Goal: Task Accomplishment & Management: Complete application form

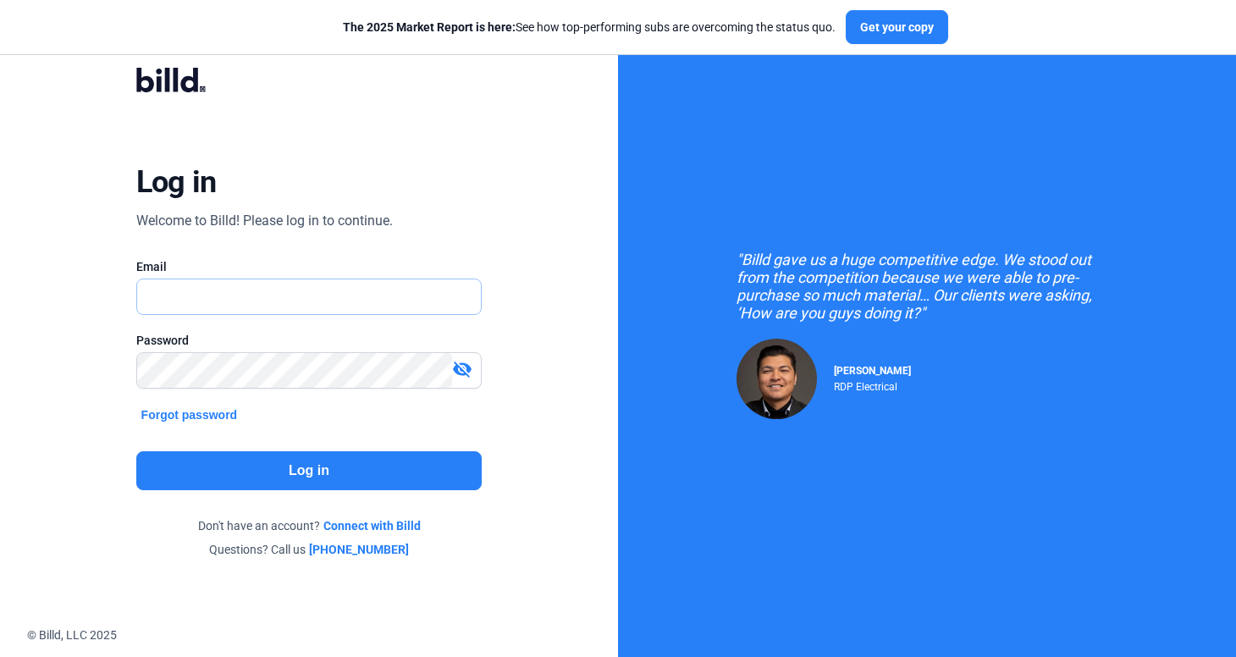
type input "[PERSON_NAME][EMAIL_ADDRESS][DOMAIN_NAME]"
click at [270, 483] on button "Log in" at bounding box center [309, 470] width 346 height 39
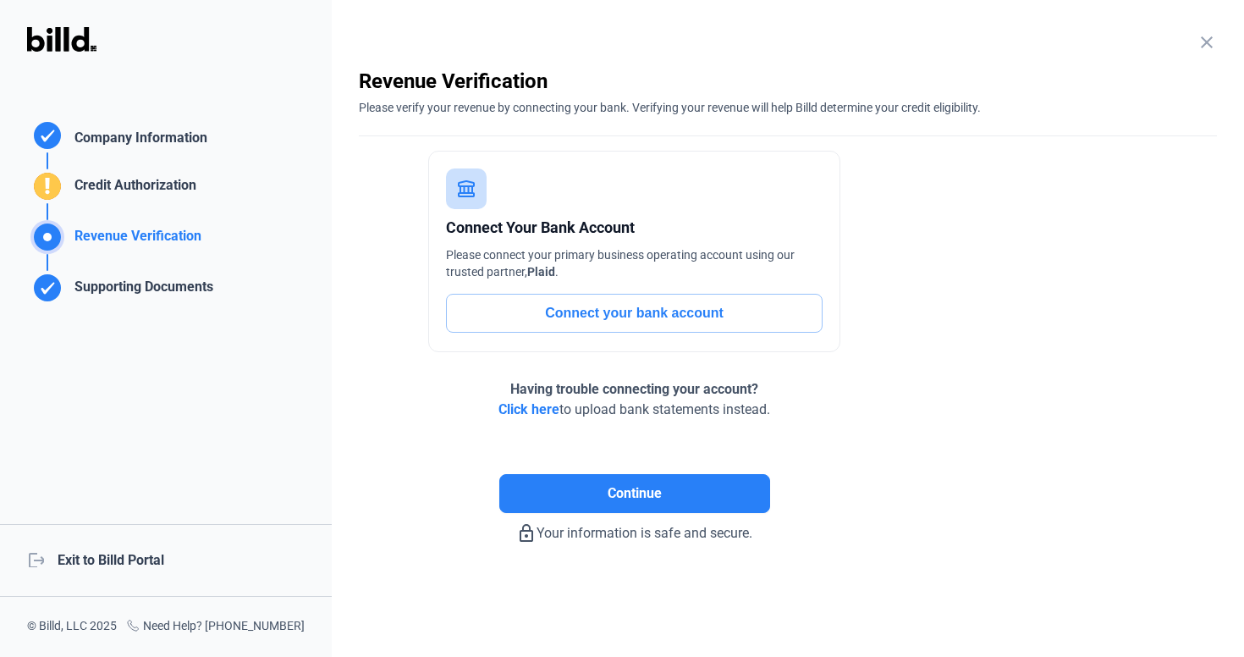
click at [153, 569] on div "logout Exit to Billd Portal" at bounding box center [166, 560] width 332 height 73
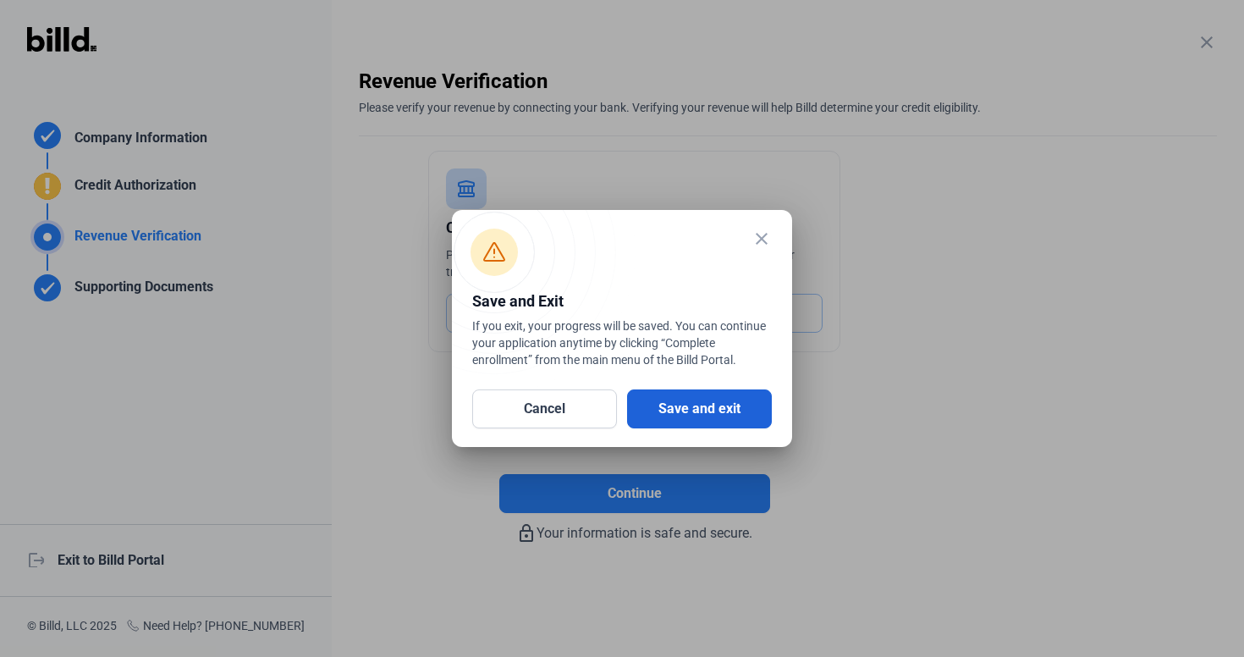
click at [678, 417] on button "Save and exit" at bounding box center [699, 408] width 145 height 39
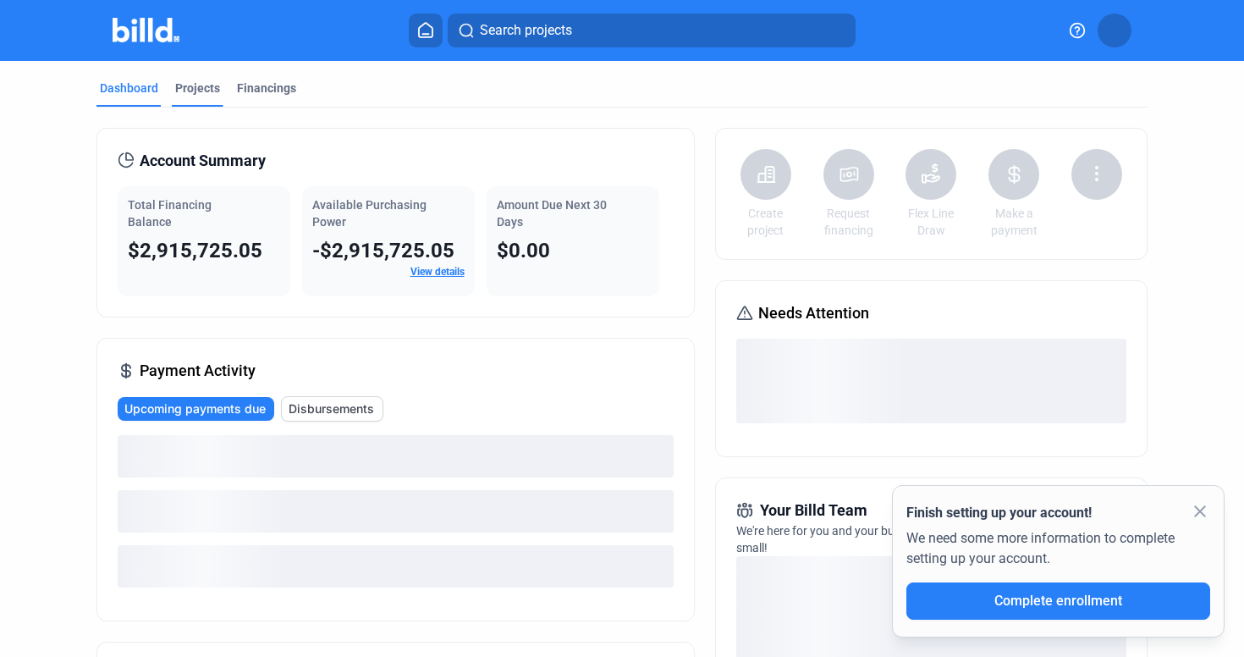
click at [196, 87] on div "Projects" at bounding box center [197, 88] width 45 height 17
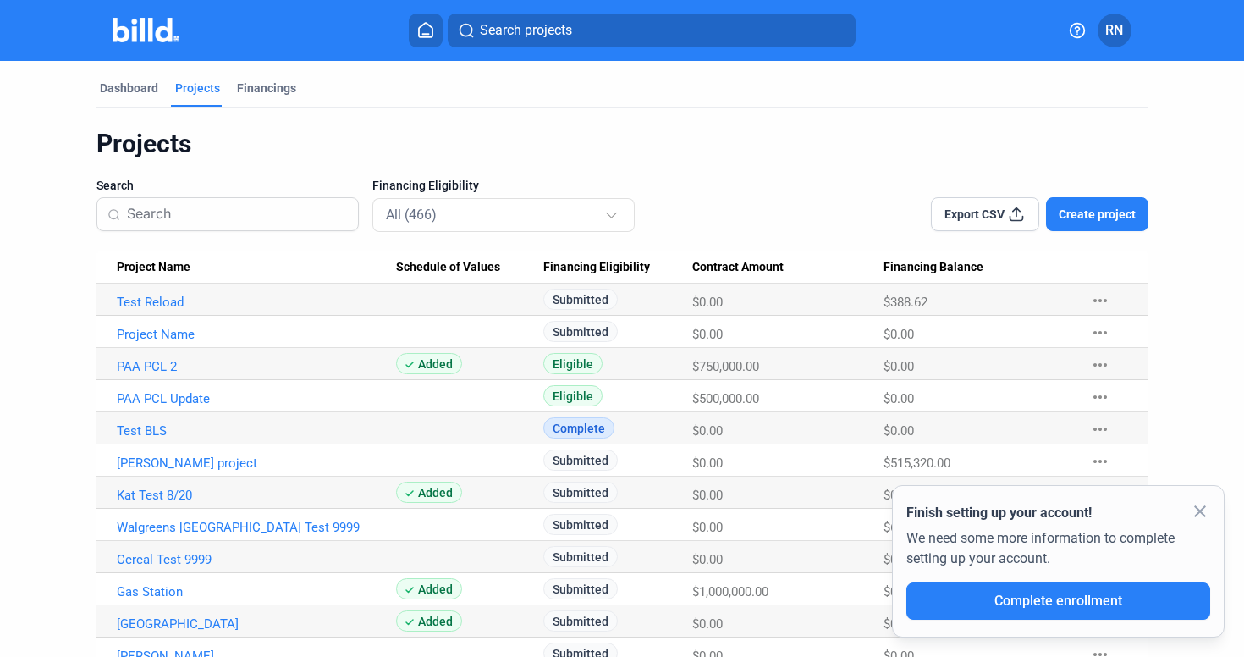
click at [987, 610] on button "Complete enrollment" at bounding box center [1059, 600] width 304 height 37
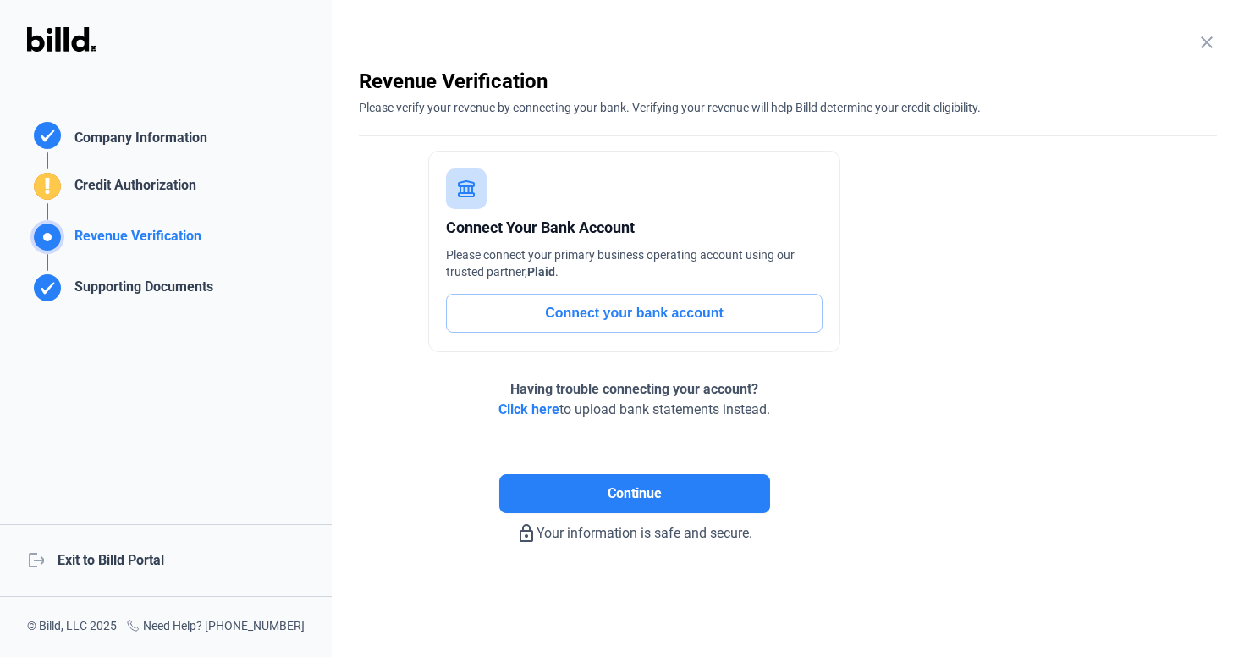
click at [141, 558] on div "logout Exit to Billd Portal" at bounding box center [166, 560] width 332 height 73
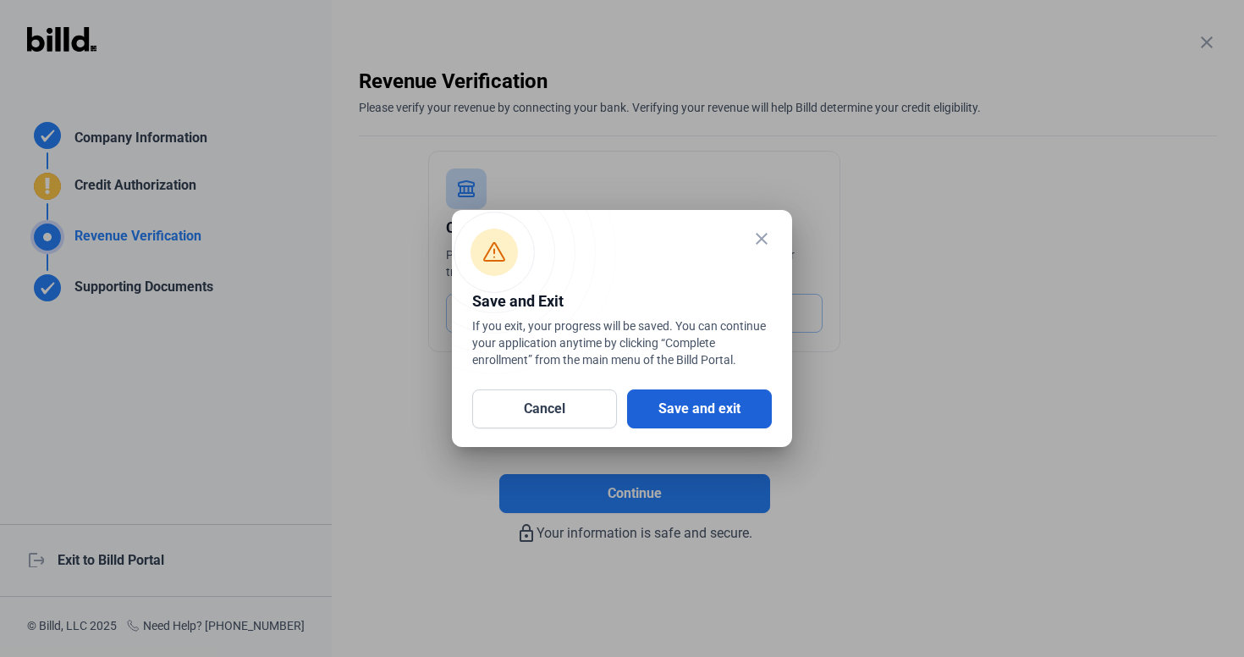
click at [660, 401] on button "Save and exit" at bounding box center [699, 408] width 145 height 39
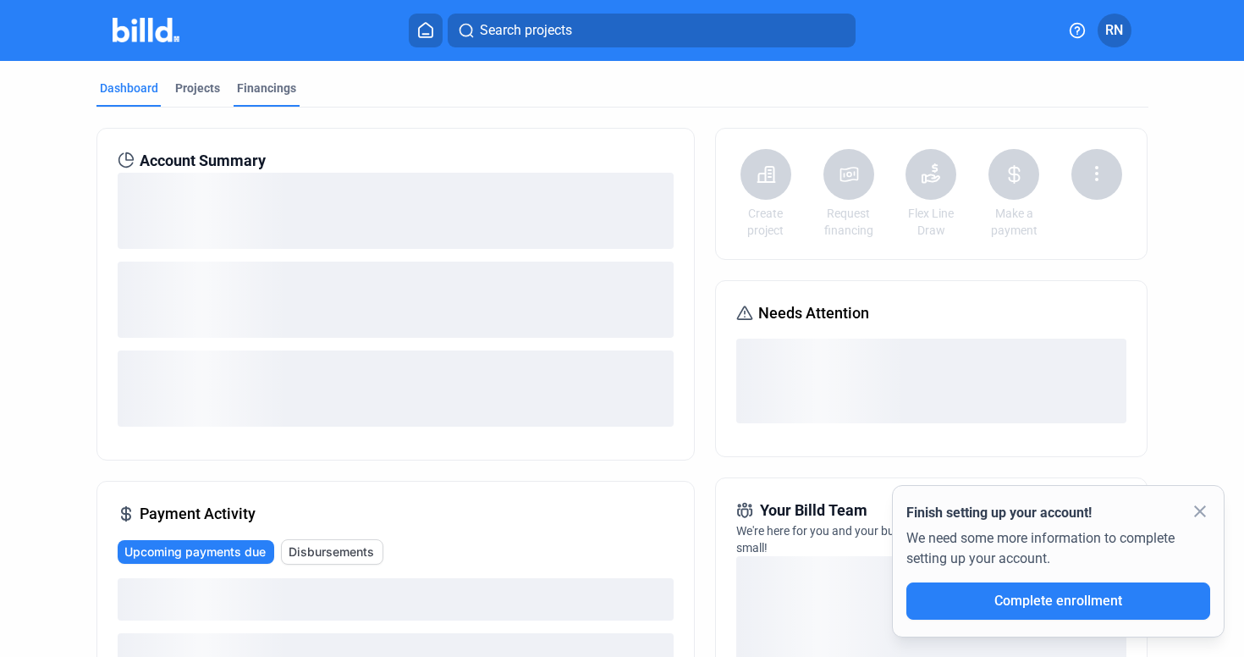
click at [268, 96] on div "Financings" at bounding box center [266, 88] width 59 height 17
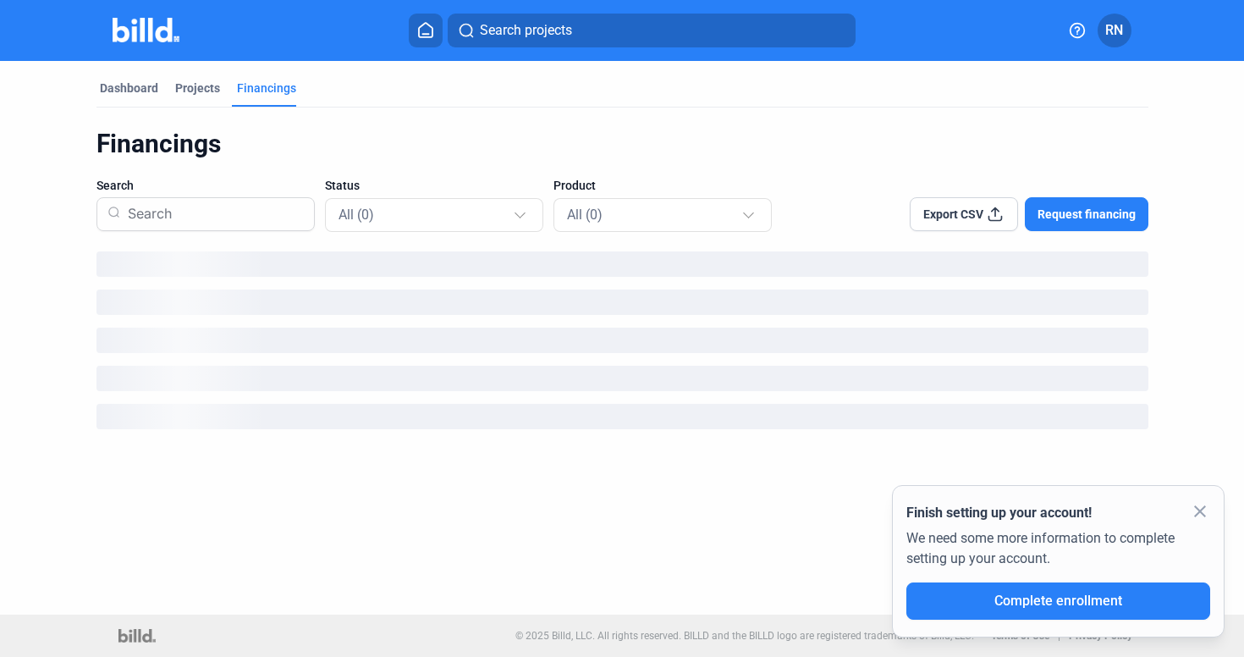
click at [170, 264] on div "loading" at bounding box center [623, 263] width 1052 height 25
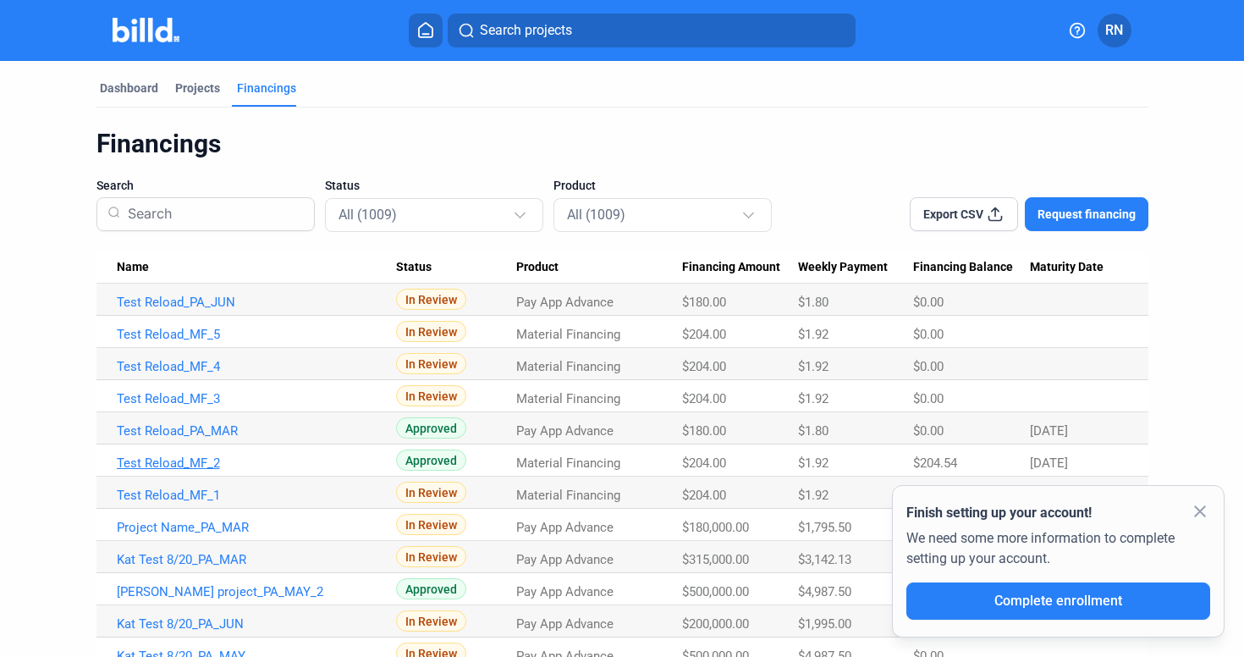
click at [192, 457] on link "Test Reload_MF_2" at bounding box center [256, 462] width 279 height 15
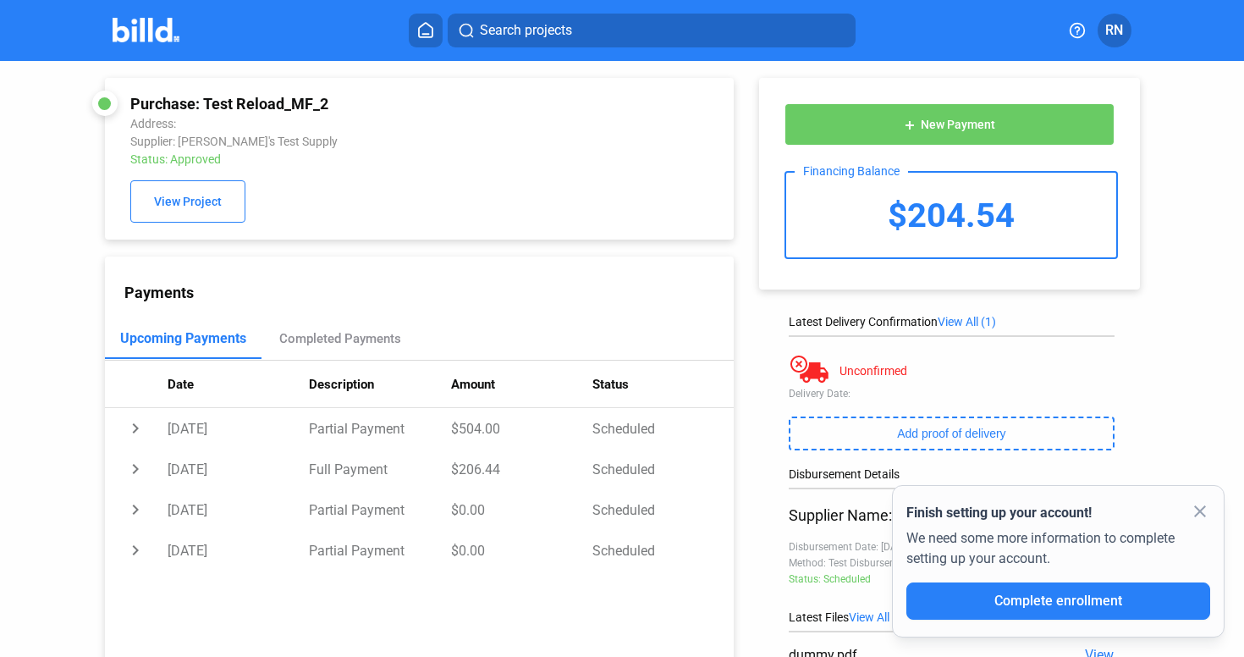
click at [951, 123] on span "New Payment" at bounding box center [958, 126] width 74 height 14
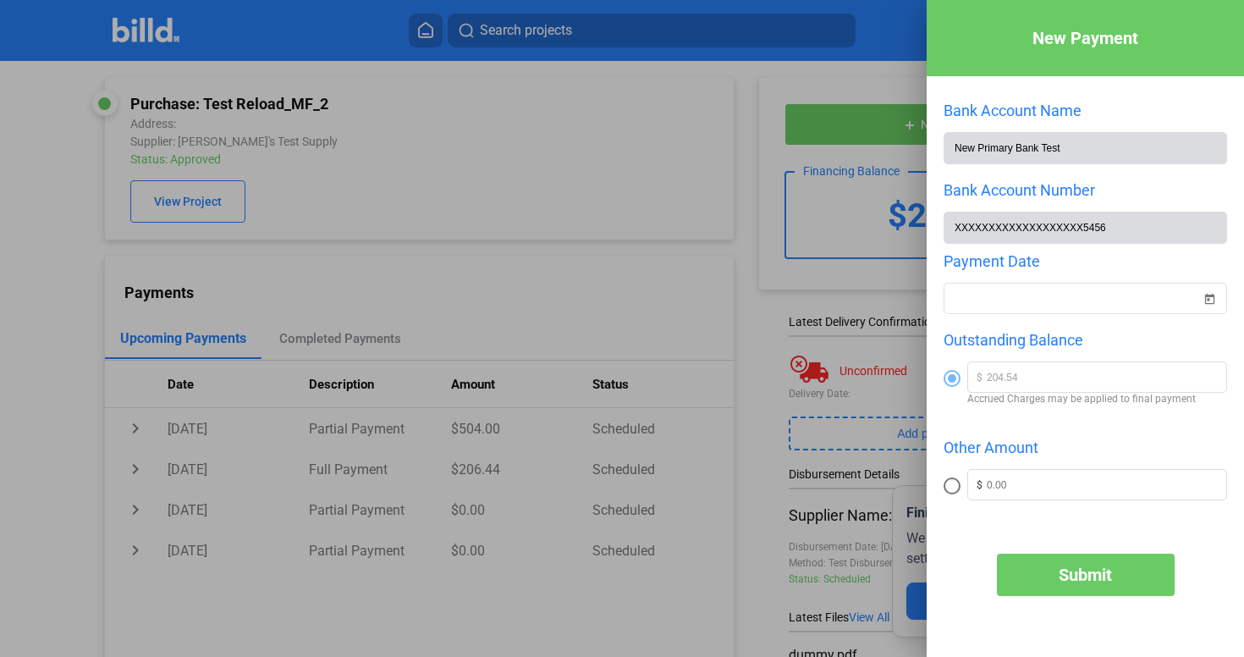
click at [881, 516] on div at bounding box center [622, 328] width 1244 height 657
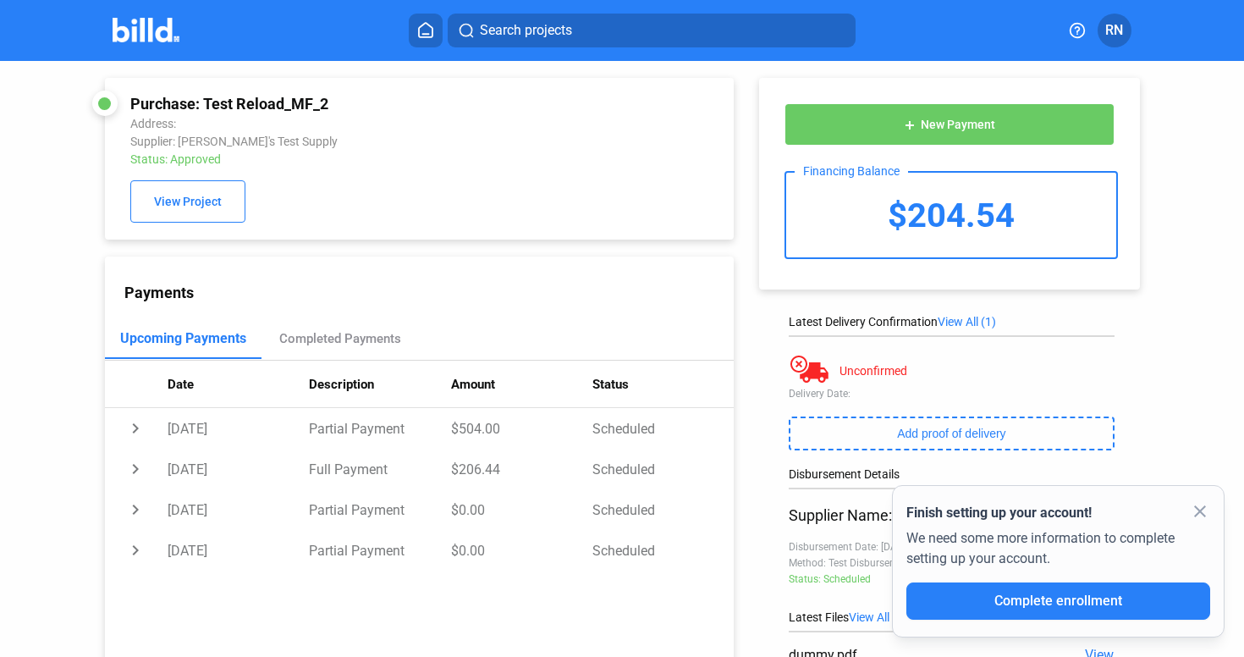
click at [924, 112] on button "add New Payment" at bounding box center [949, 124] width 329 height 42
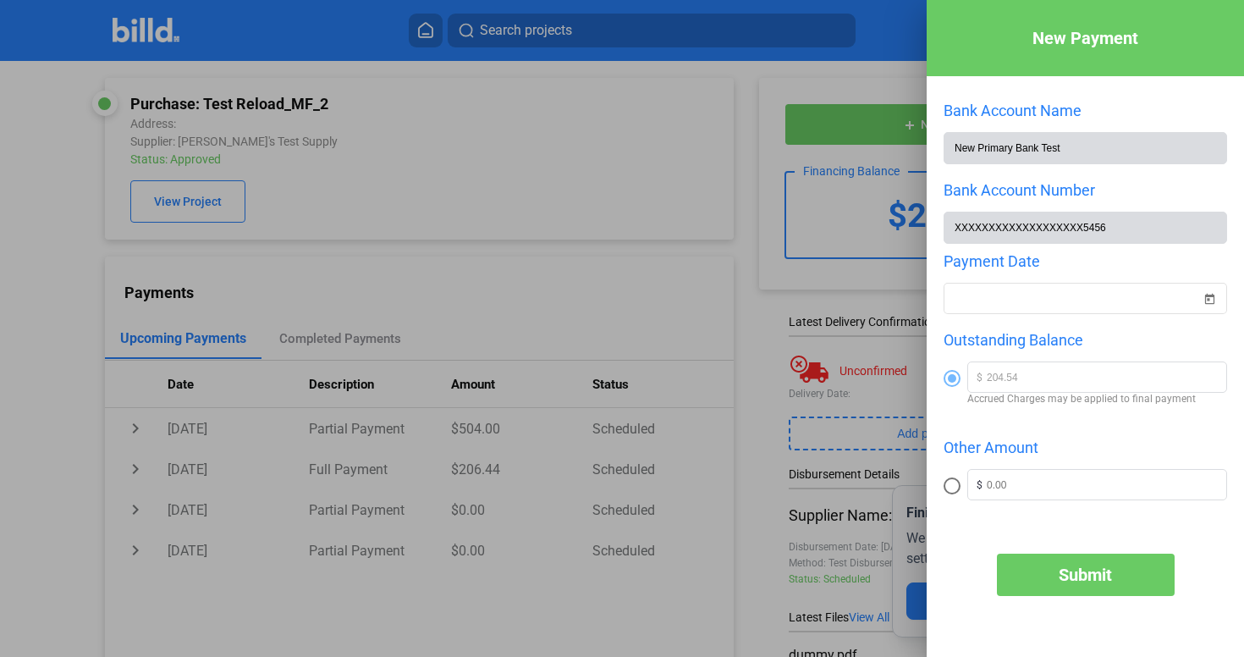
click at [493, 268] on div at bounding box center [622, 328] width 1244 height 657
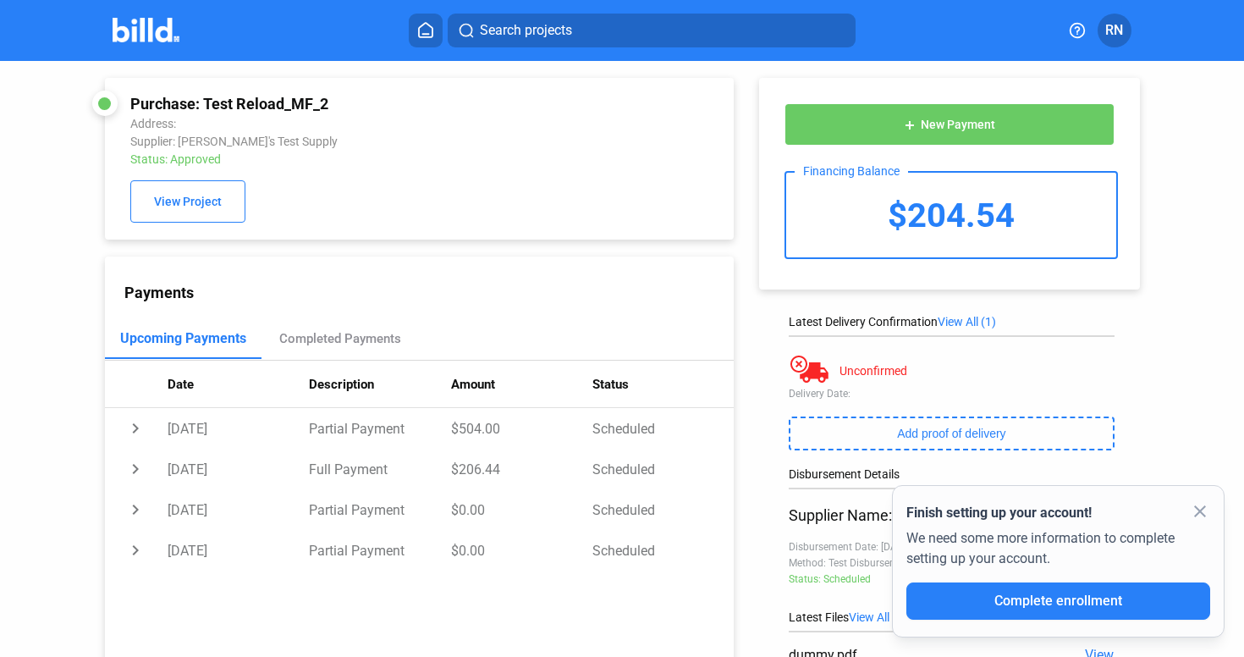
click at [423, 27] on icon at bounding box center [425, 30] width 17 height 16
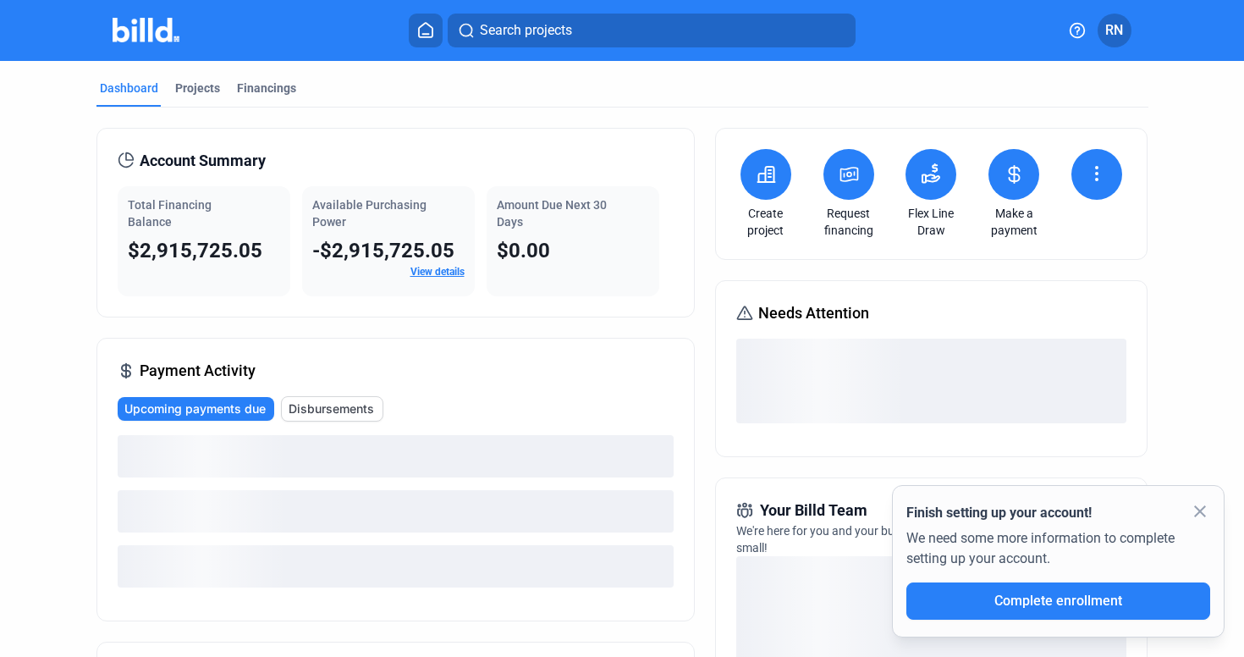
click at [1092, 596] on span "Complete enrollment" at bounding box center [1059, 601] width 128 height 16
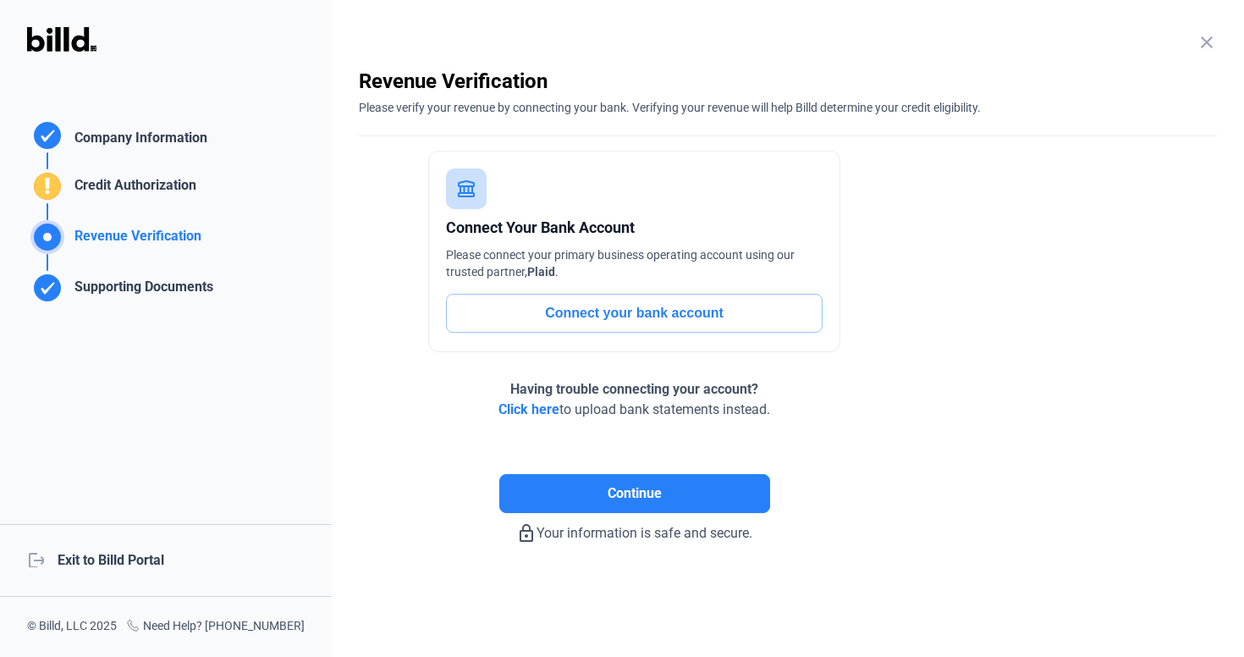
click at [933, 279] on enrollment-step "close Revenue Verification Please verify your revenue by connecting your bank. …" at bounding box center [788, 306] width 858 height 476
